Goal: Check status

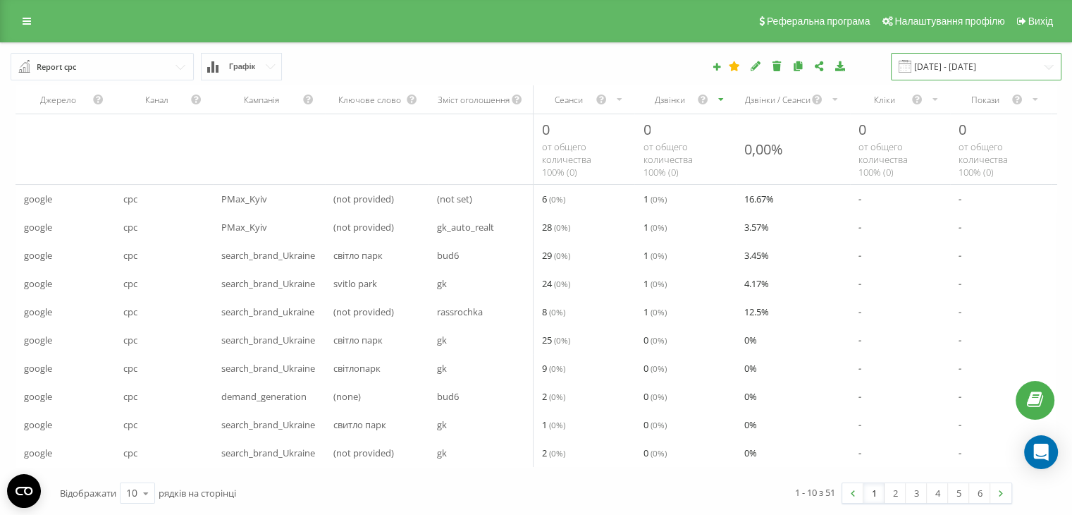
click at [977, 64] on input "[DATE] - [DATE]" at bounding box center [976, 66] width 171 height 27
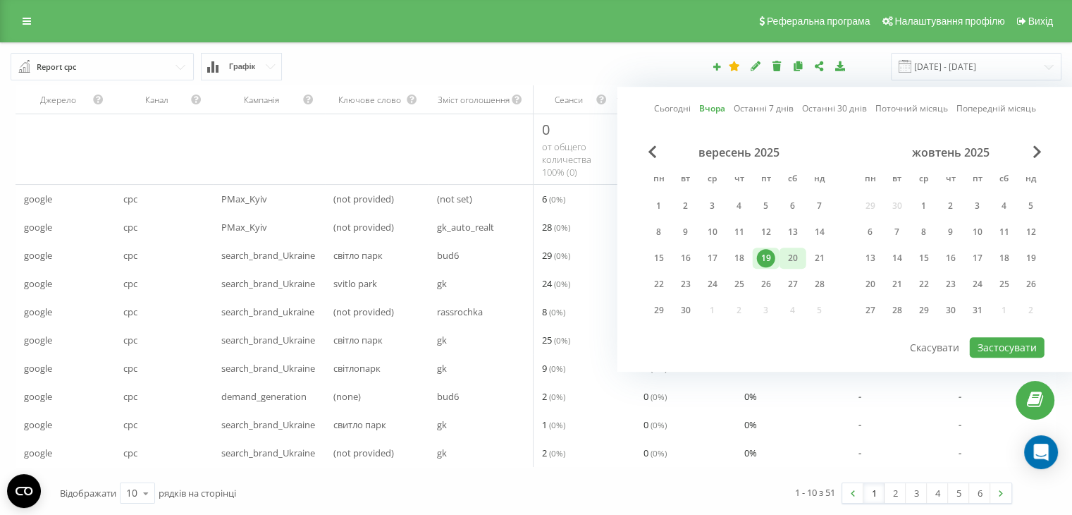
drag, startPoint x: 792, startPoint y: 254, endPoint x: 799, endPoint y: 264, distance: 12.7
click at [792, 255] on div "20" at bounding box center [793, 258] width 18 height 18
click at [990, 342] on button "Застосувати" at bounding box center [1007, 347] width 75 height 20
type input "20.09.2025 - 20.09.2025"
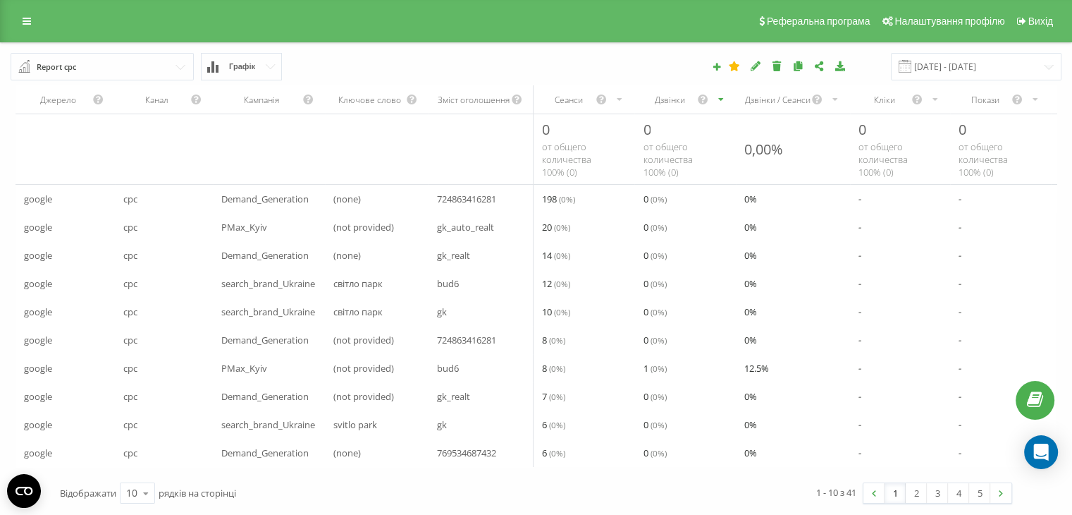
click at [674, 106] on div "Дзвінки" at bounding box center [685, 99] width 102 height 28
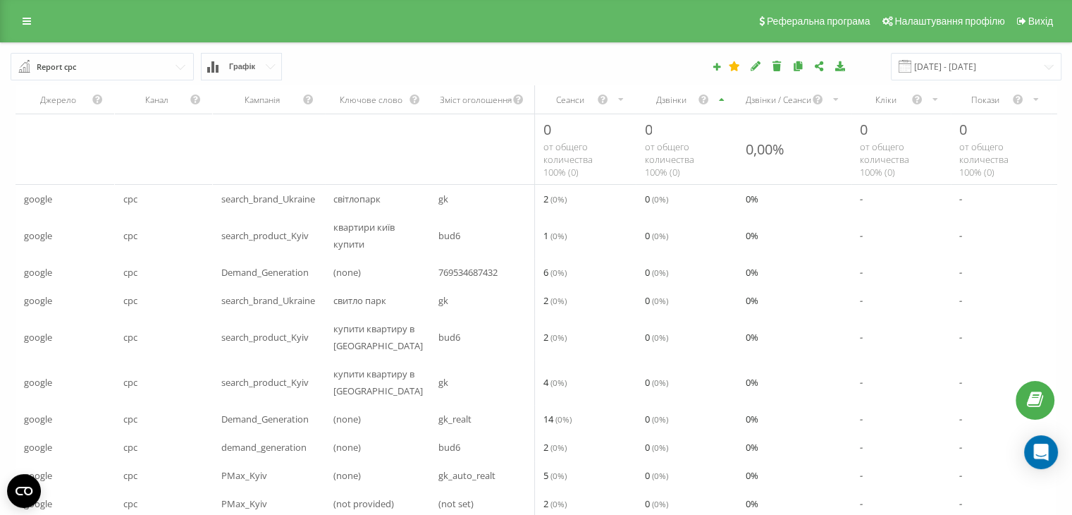
click at [674, 106] on div "Дзвінки" at bounding box center [686, 99] width 101 height 28
